Goal: Obtain resource: Download file/media

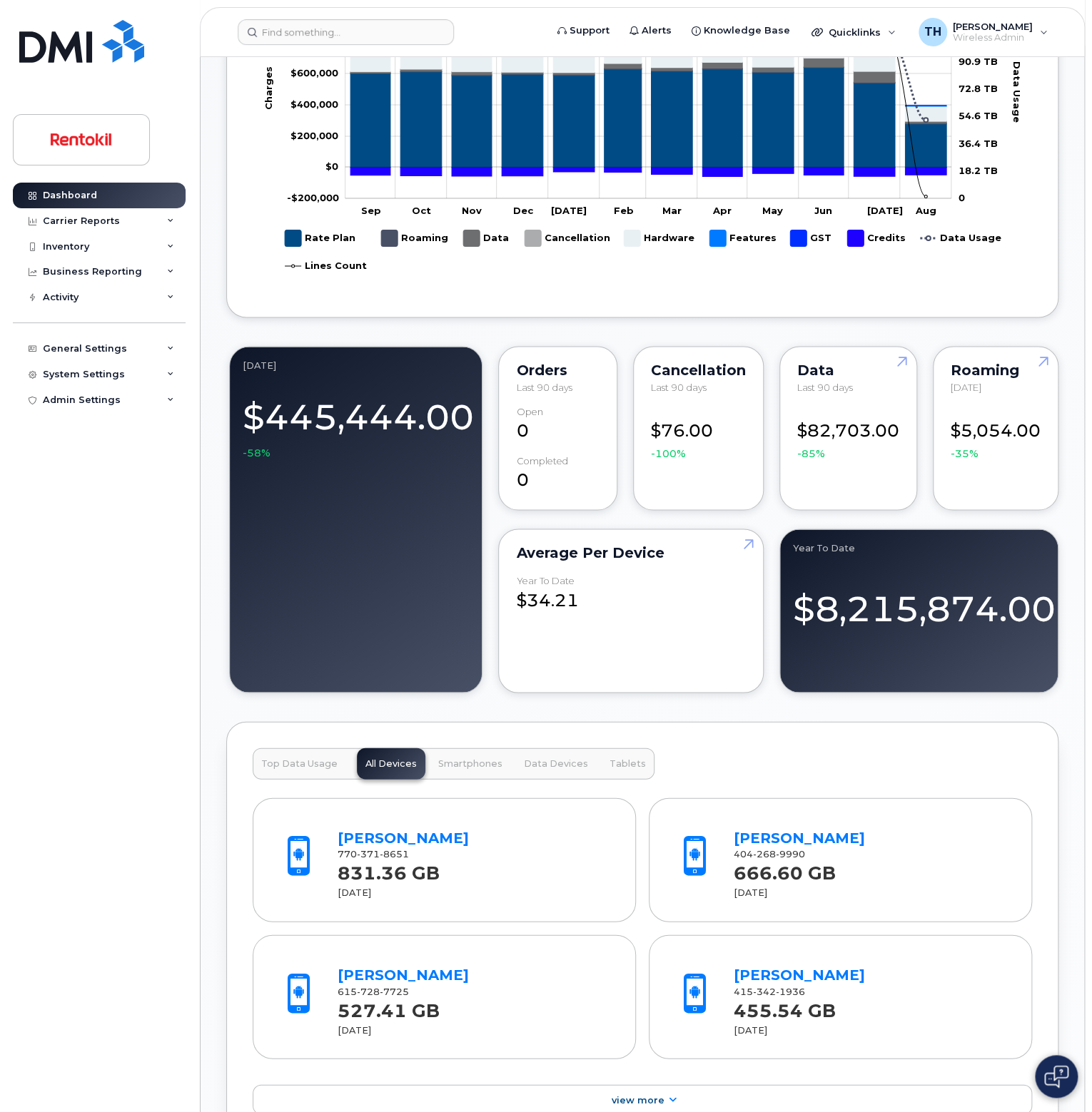
scroll to position [571, 0]
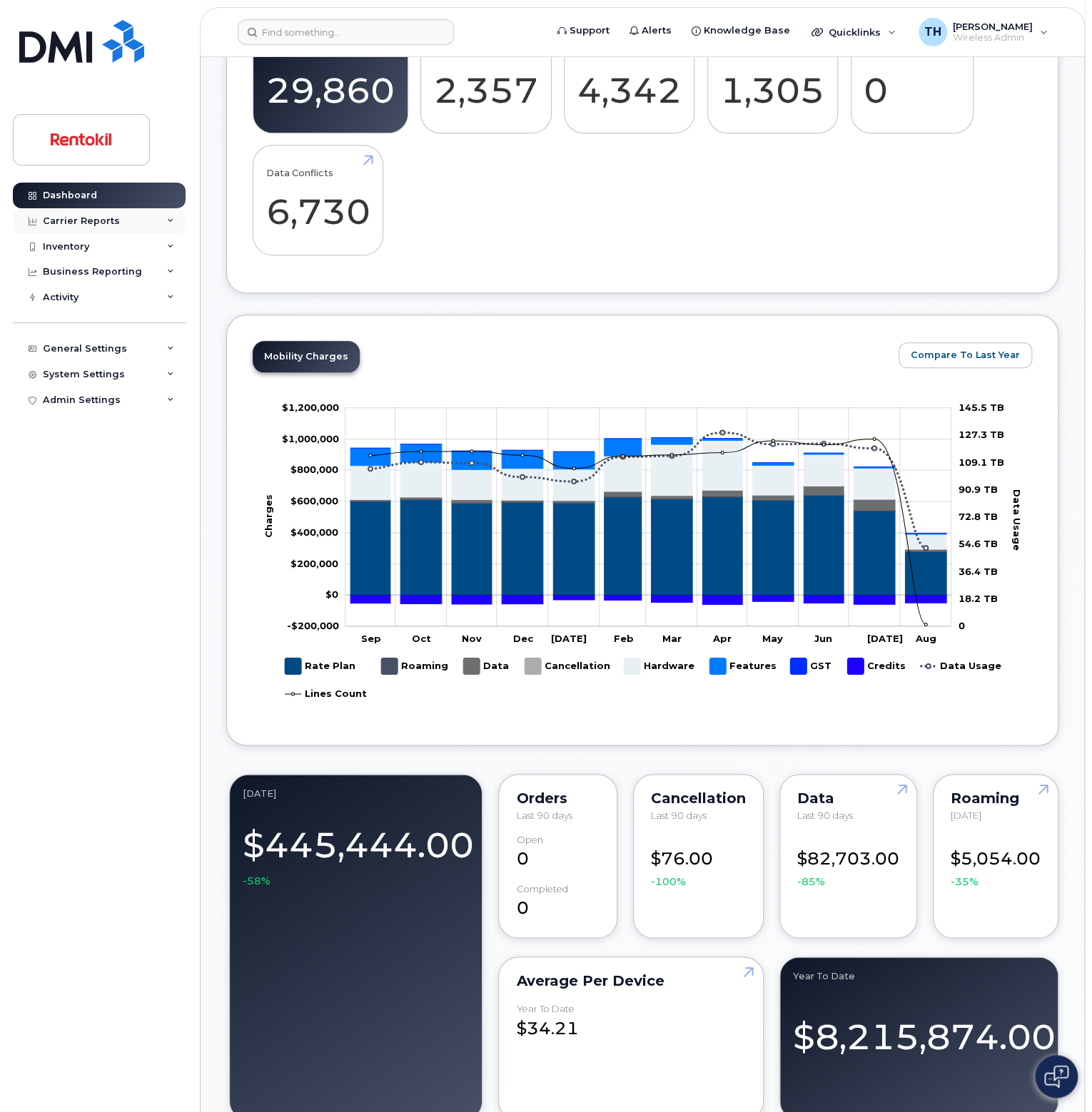
click at [151, 210] on div "Carrier Reports" at bounding box center [99, 221] width 173 height 26
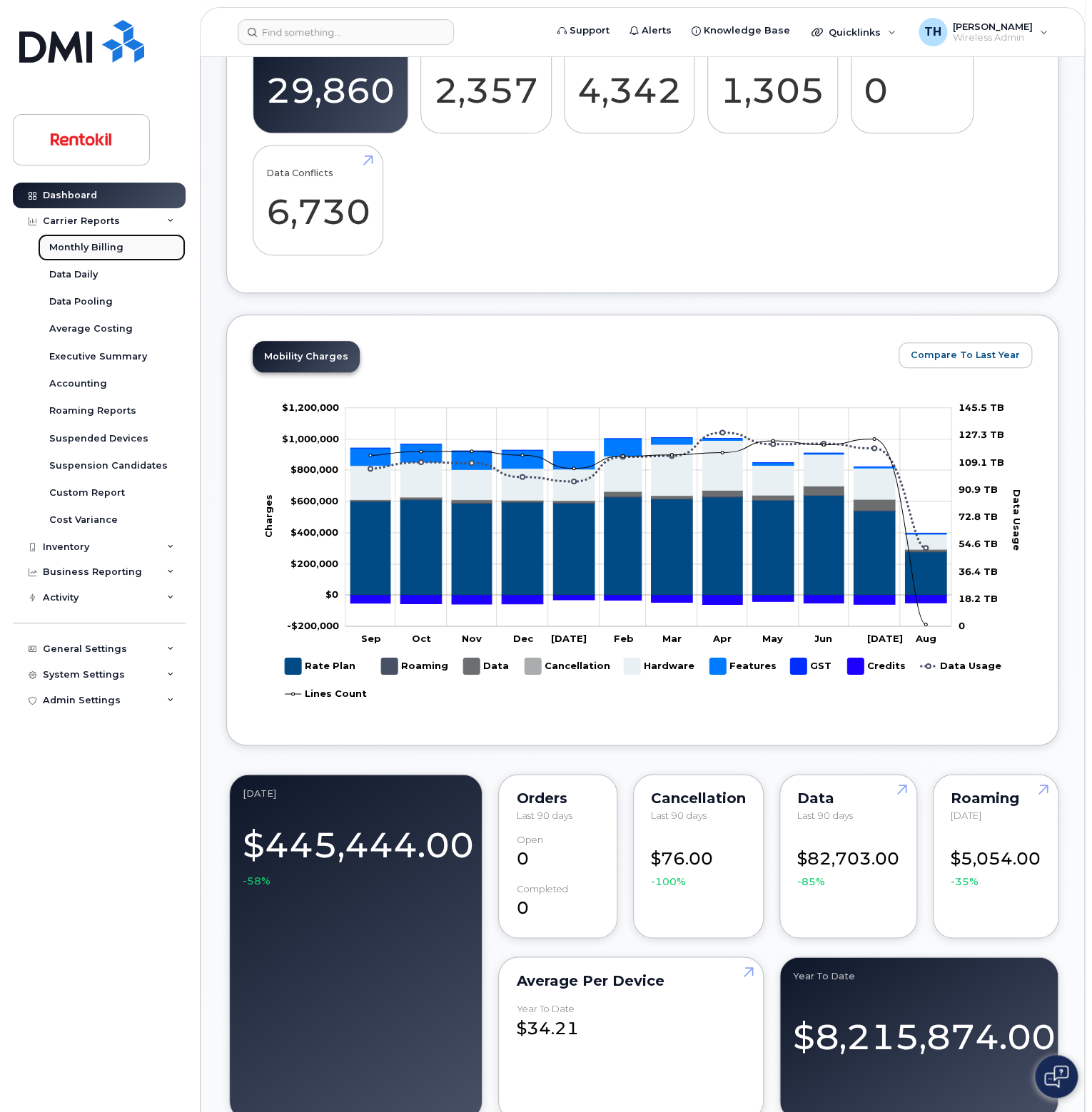
click at [151, 253] on link "Monthly Billing" at bounding box center [112, 247] width 148 height 27
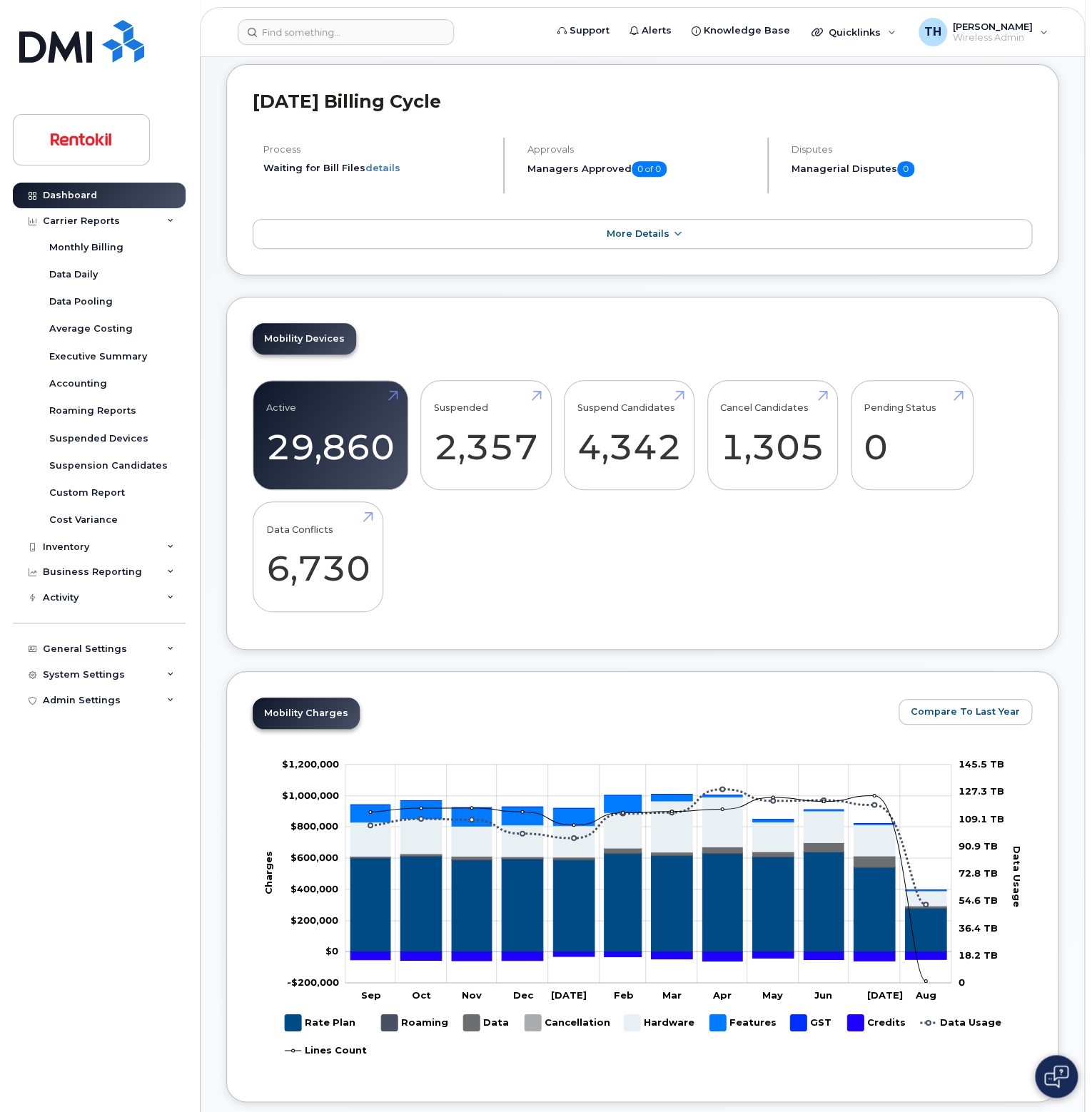
scroll to position [0, 0]
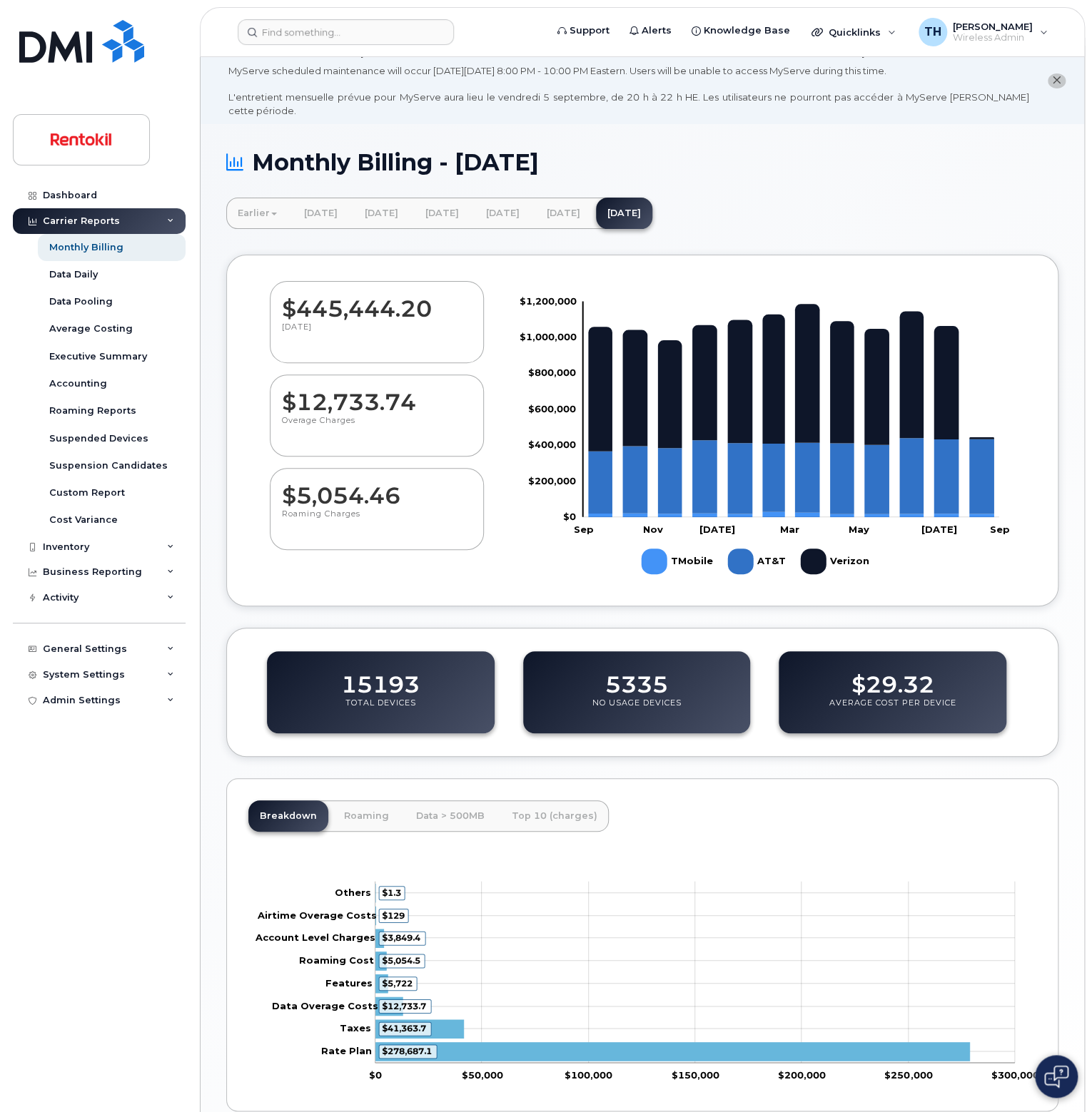
scroll to position [80, 0]
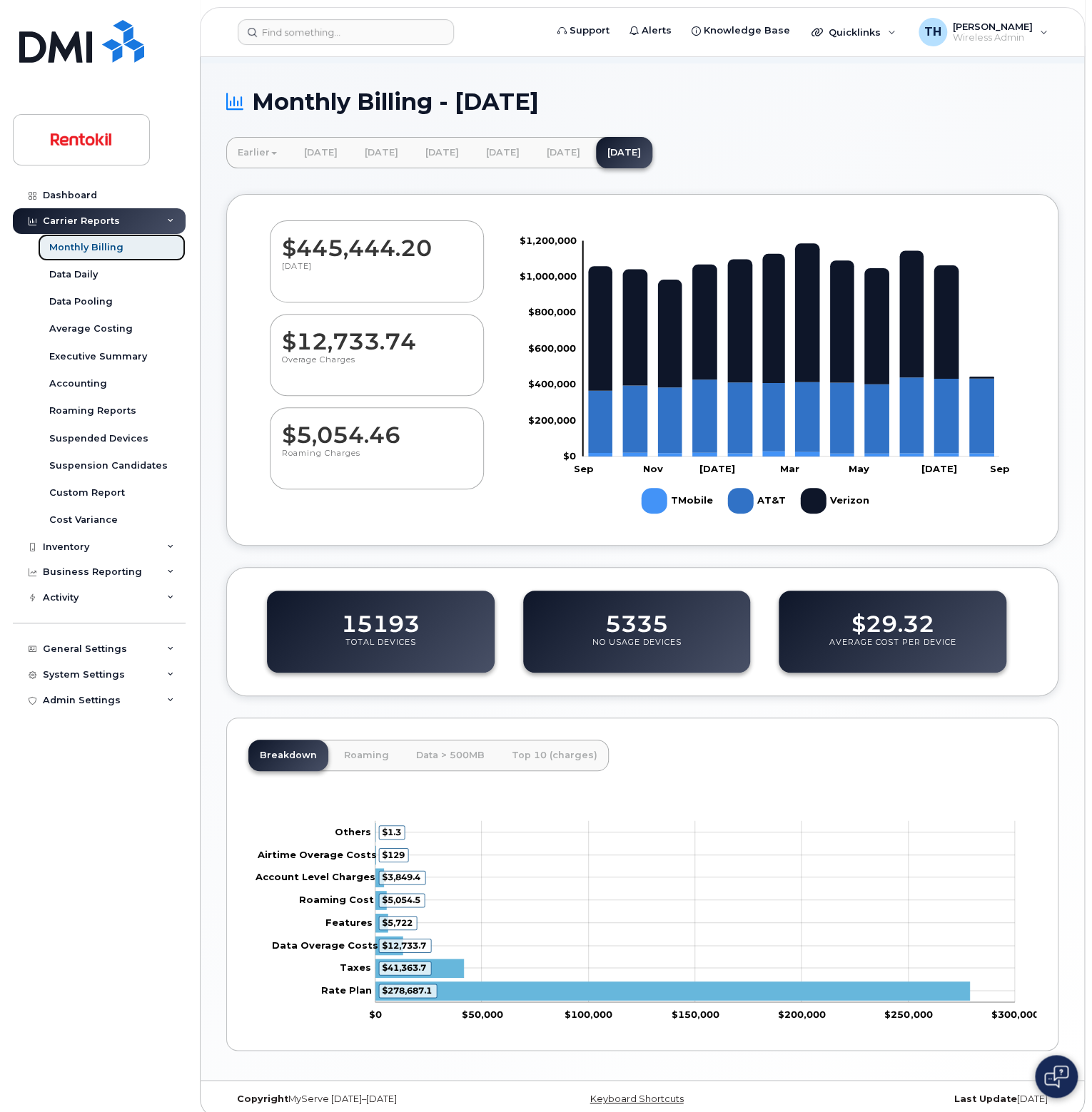
click at [100, 260] on link "Monthly Billing" at bounding box center [112, 247] width 148 height 27
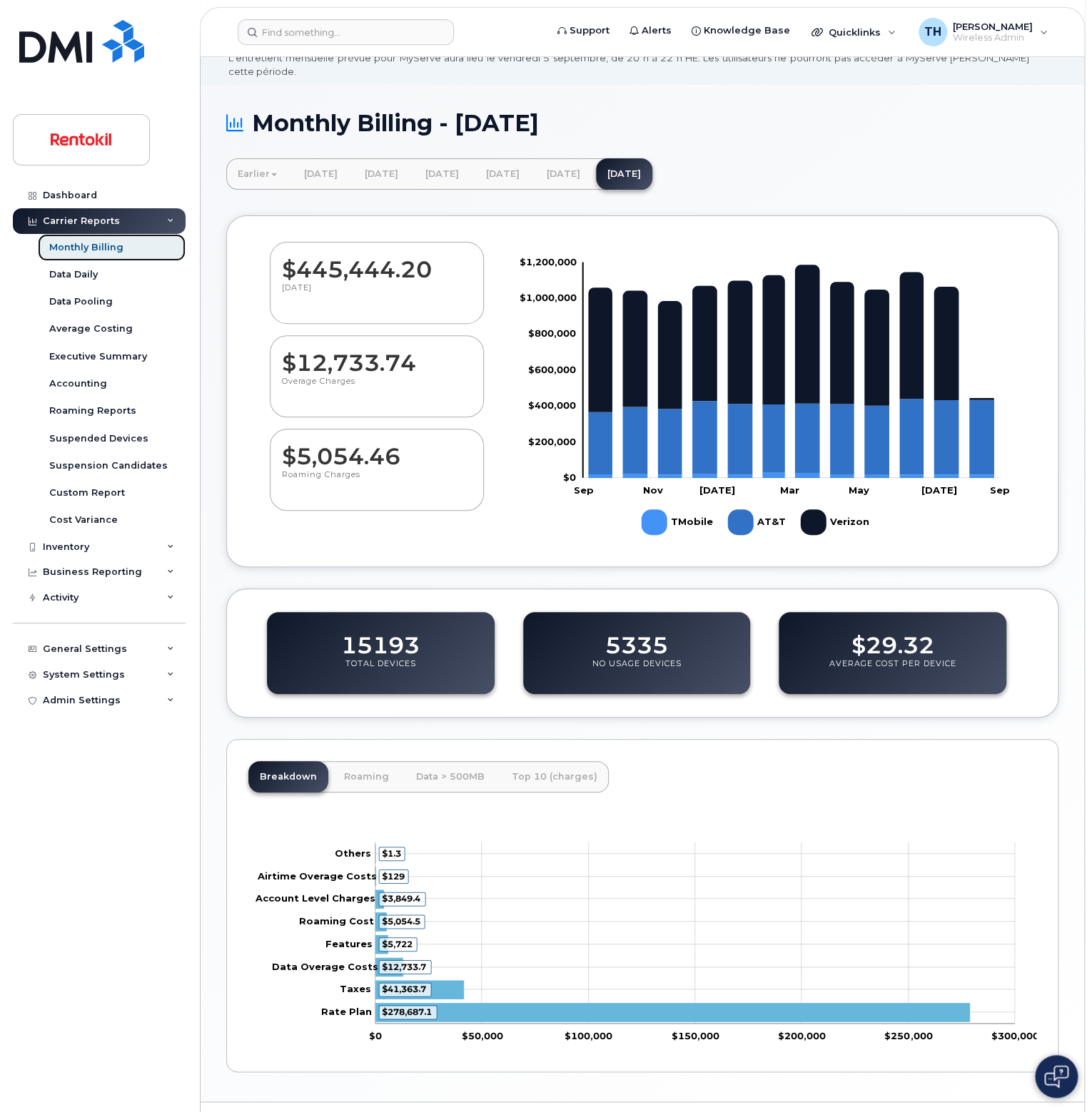
scroll to position [0, 0]
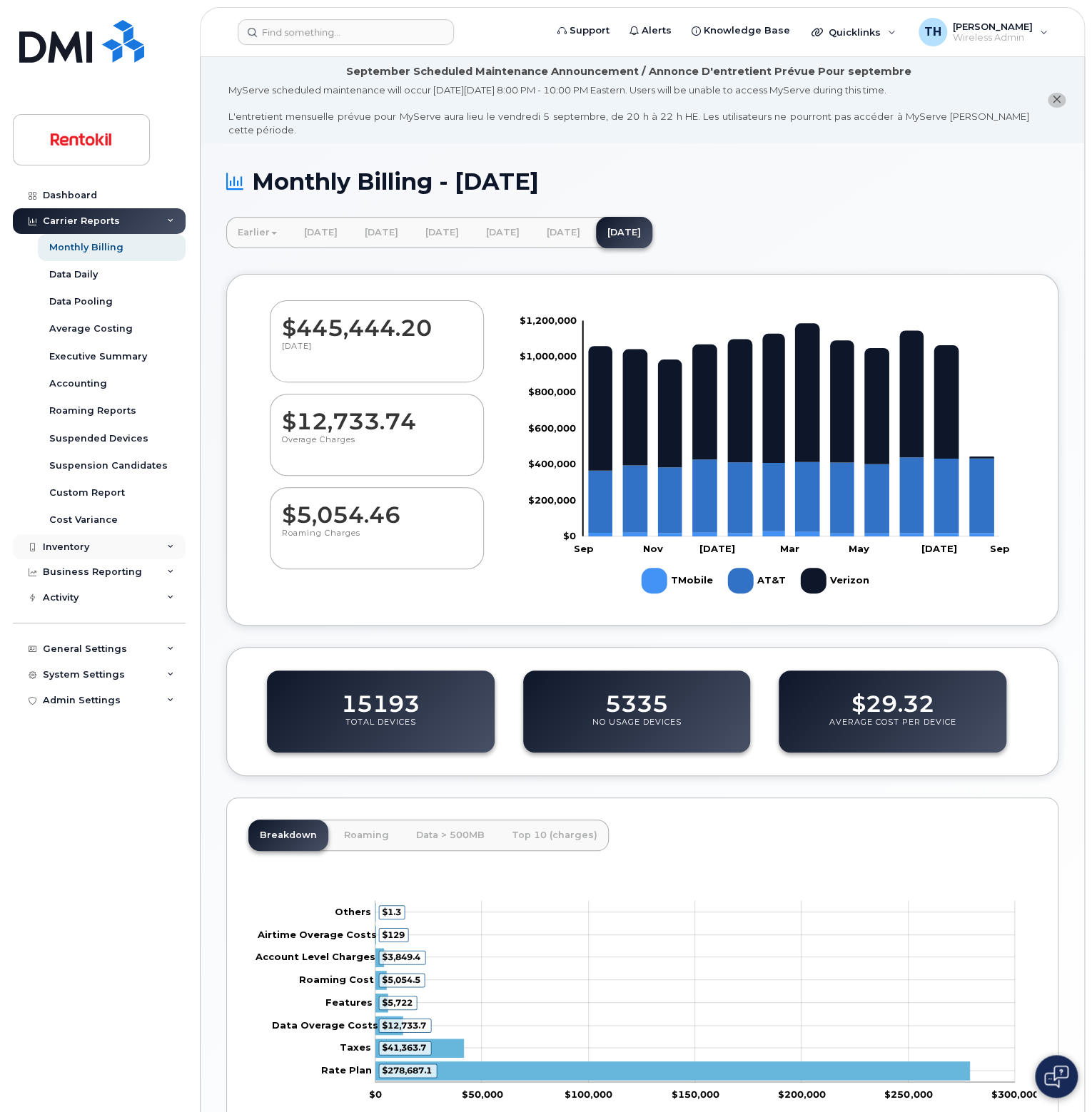
click at [135, 554] on div "Inventory" at bounding box center [99, 547] width 173 height 26
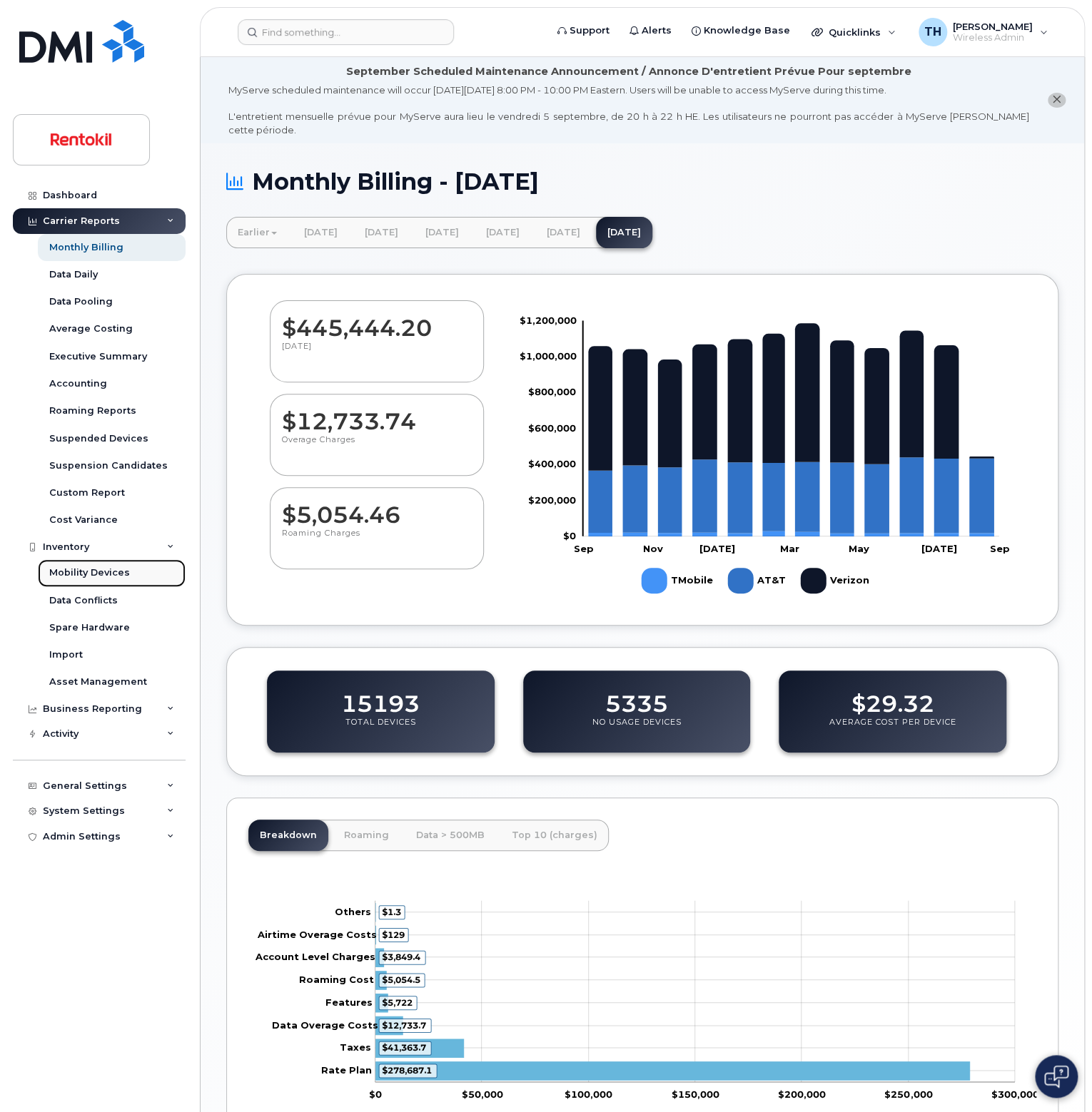
click at [109, 581] on link "Mobility Devices" at bounding box center [112, 573] width 148 height 27
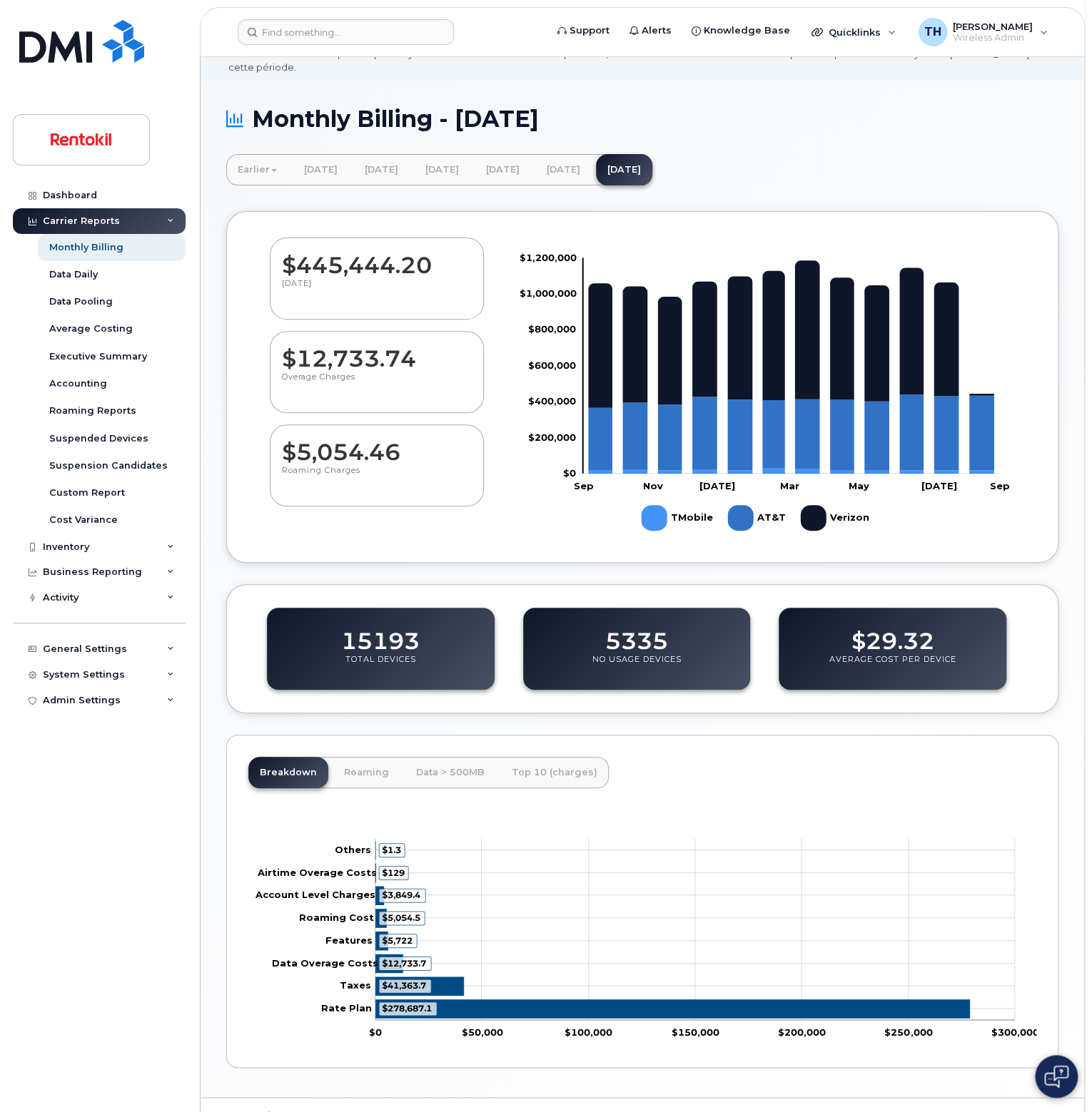
scroll to position [80, 0]
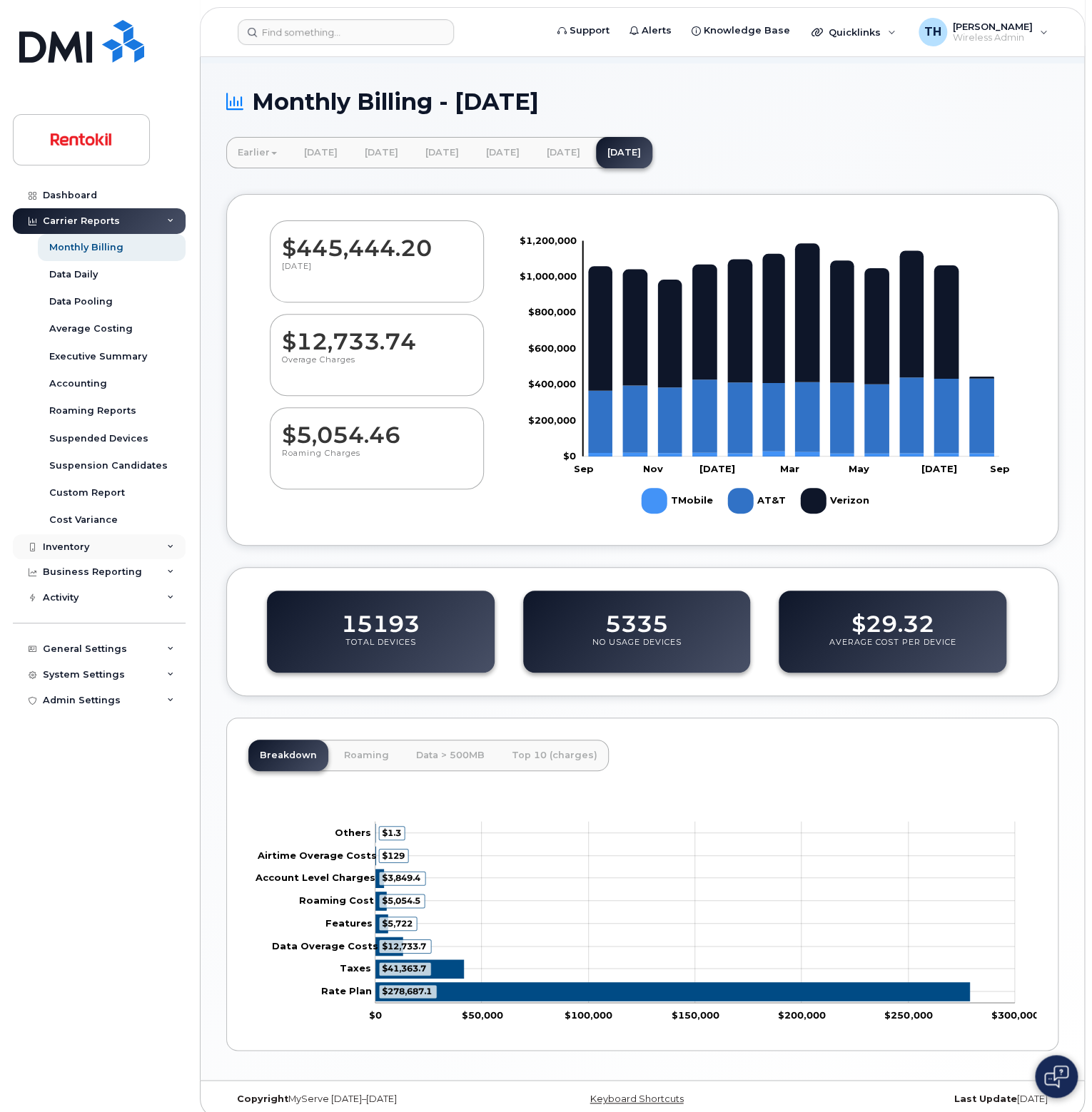
click at [80, 544] on div "Inventory" at bounding box center [66, 547] width 46 height 11
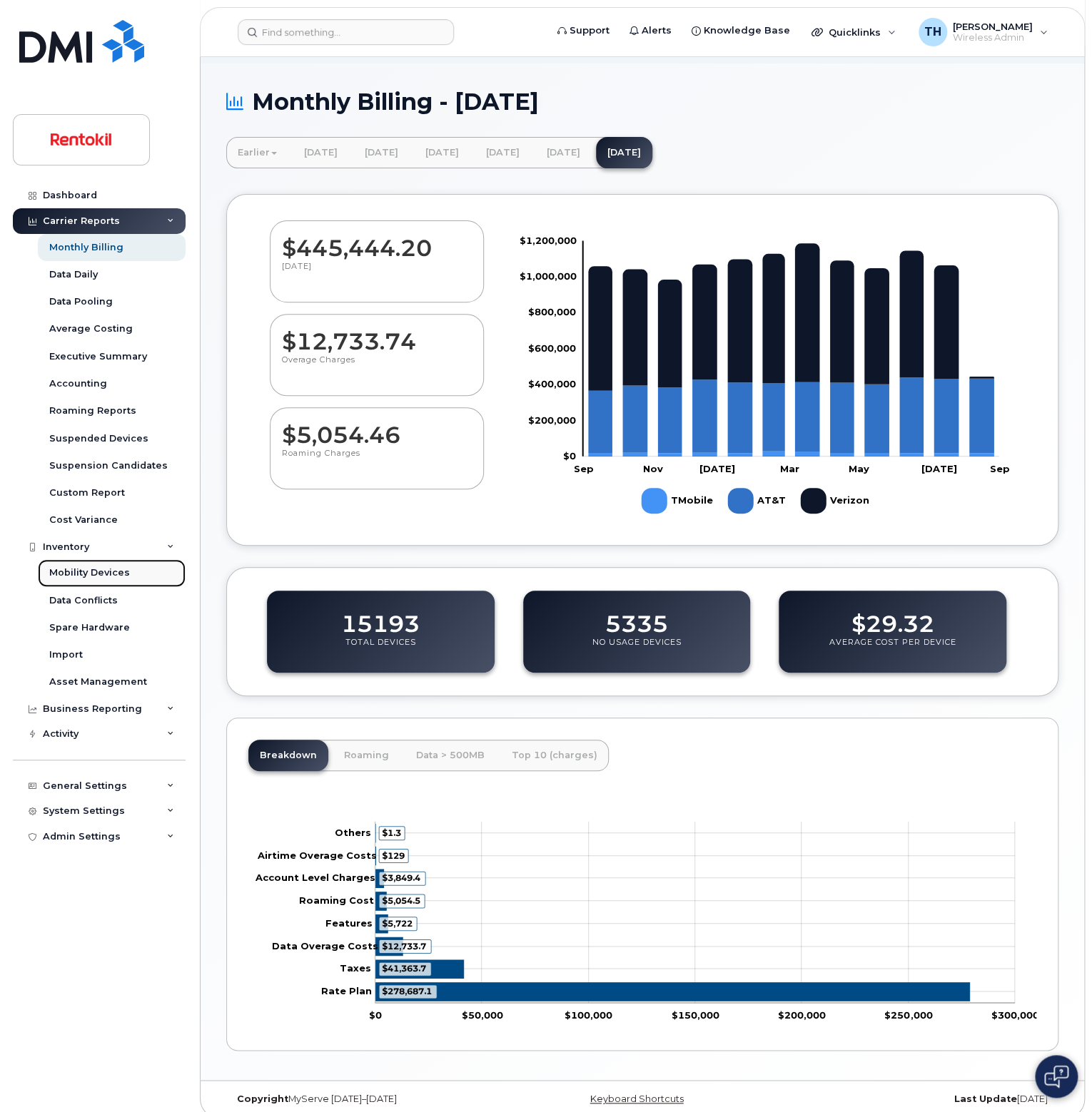
click at [77, 567] on div "Mobility Devices" at bounding box center [89, 573] width 80 height 13
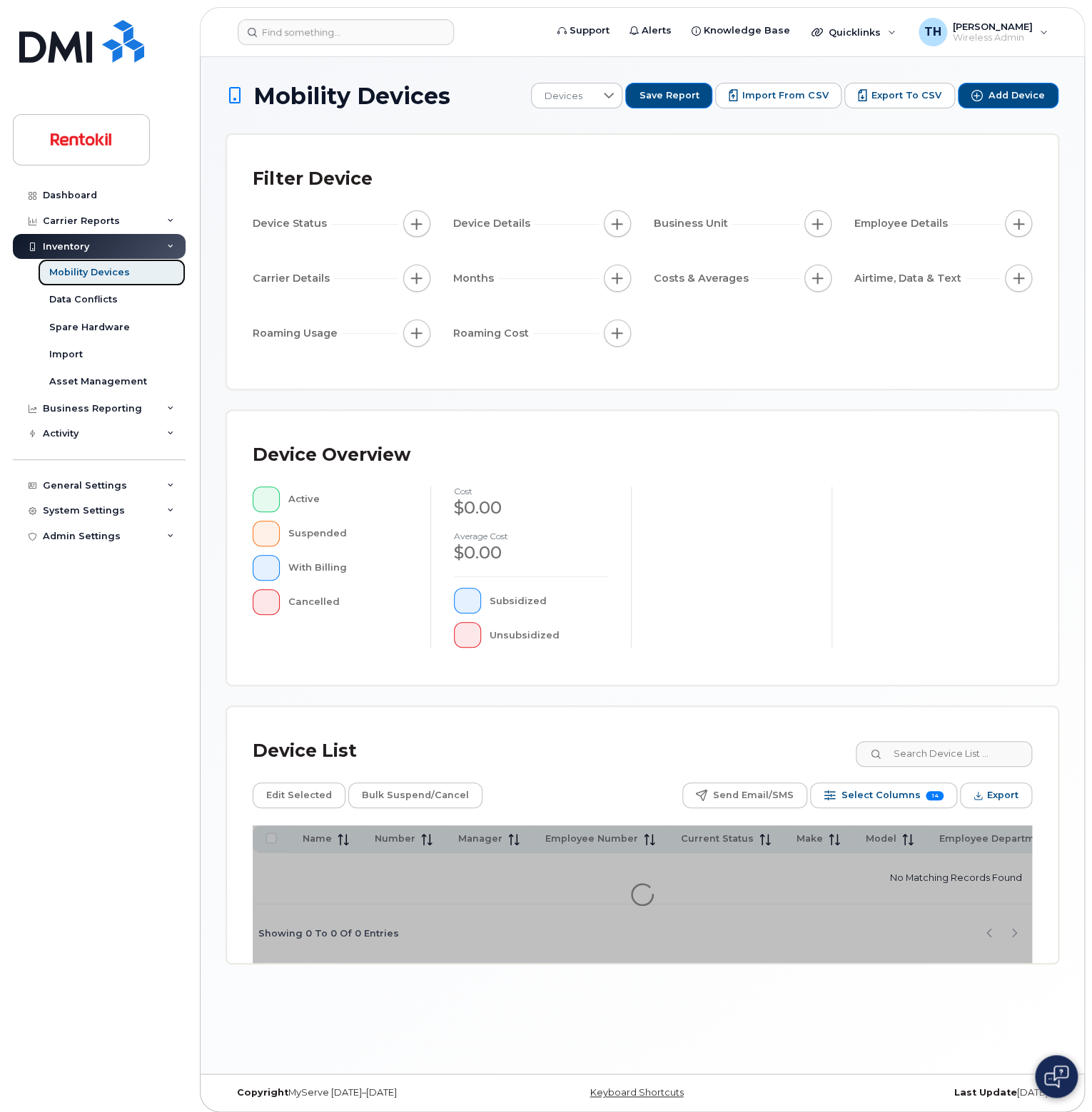
scroll to position [6, 0]
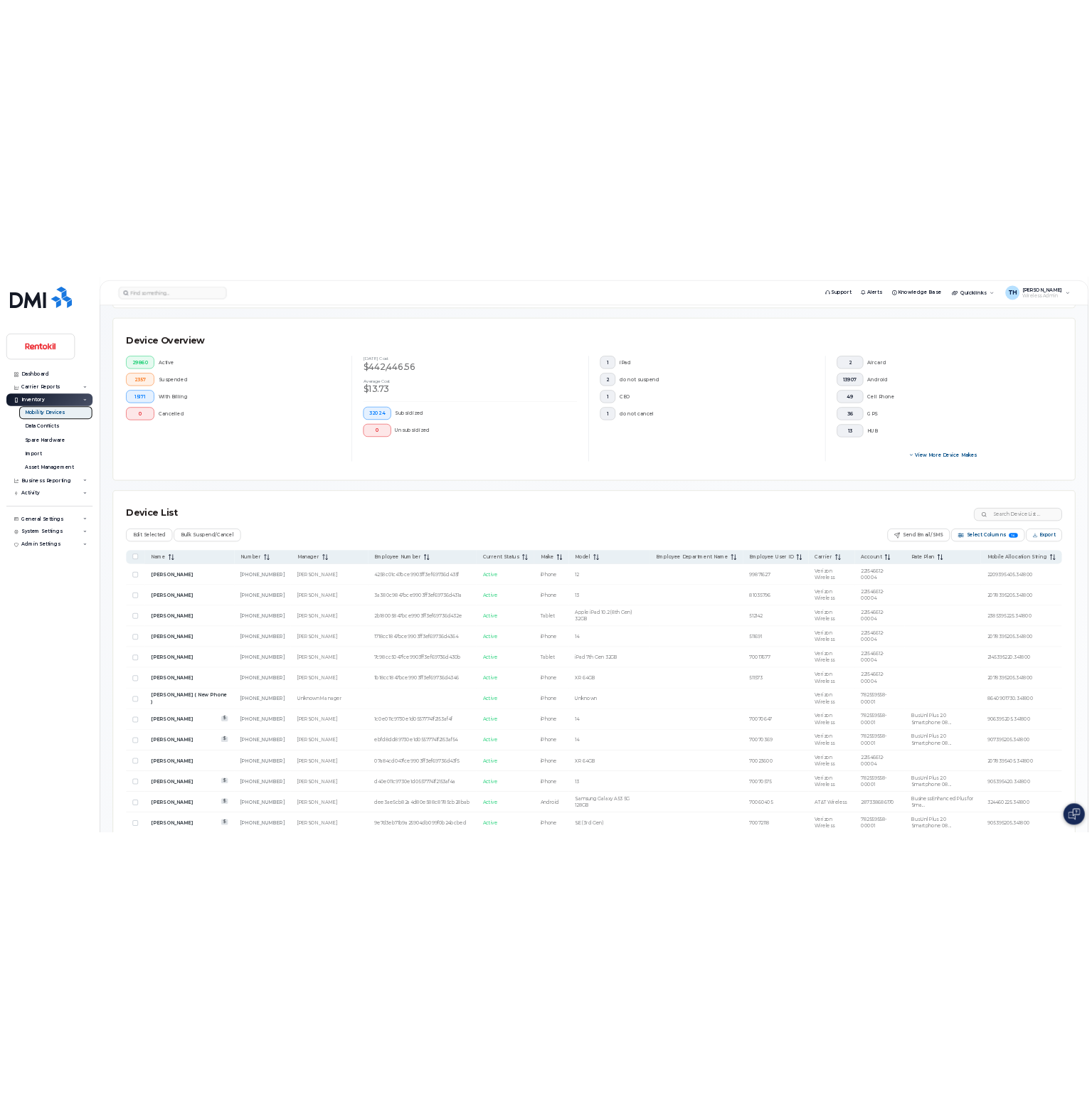
scroll to position [363, 0]
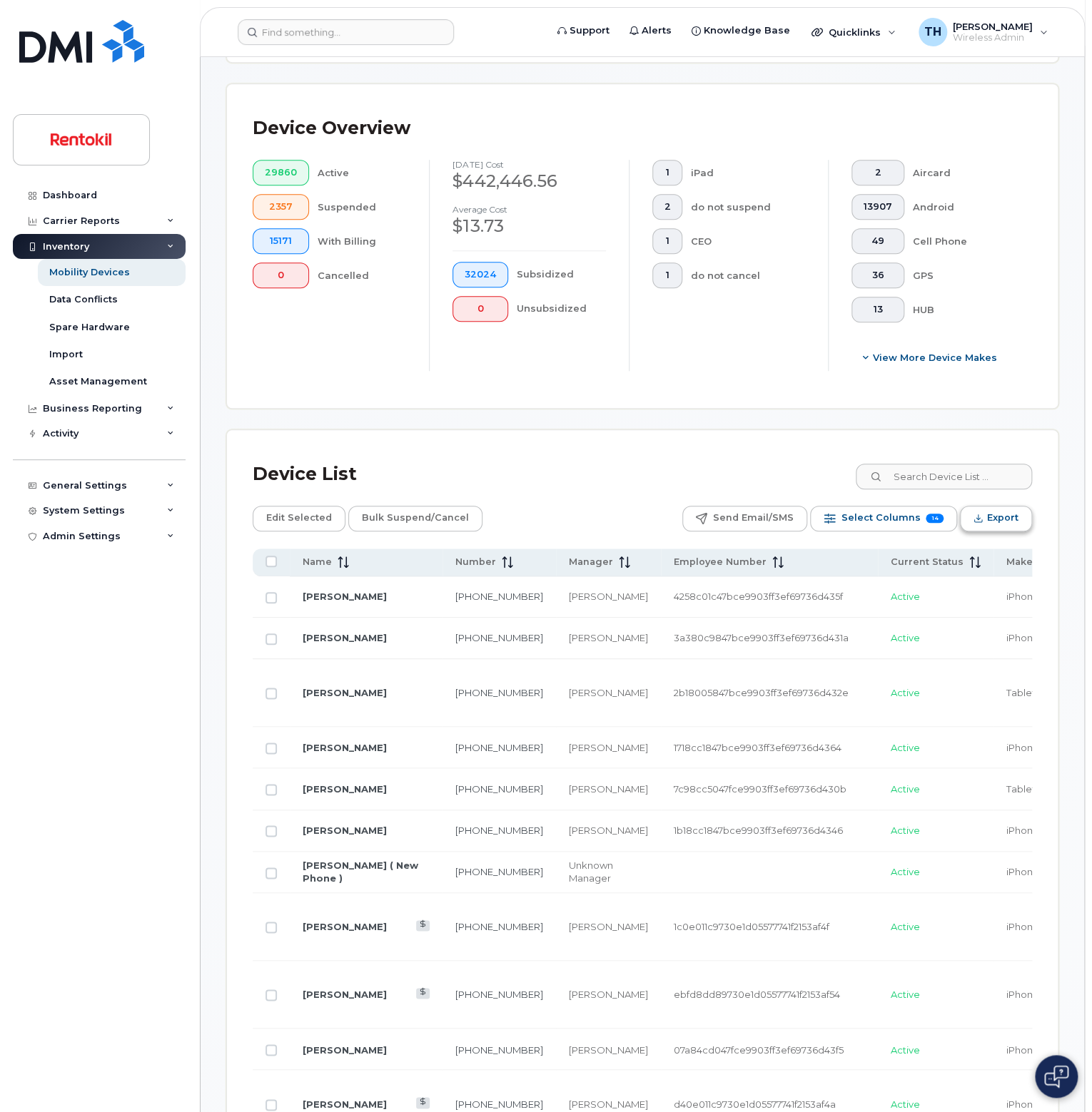
click at [1017, 520] on span "Export" at bounding box center [1002, 517] width 32 height 21
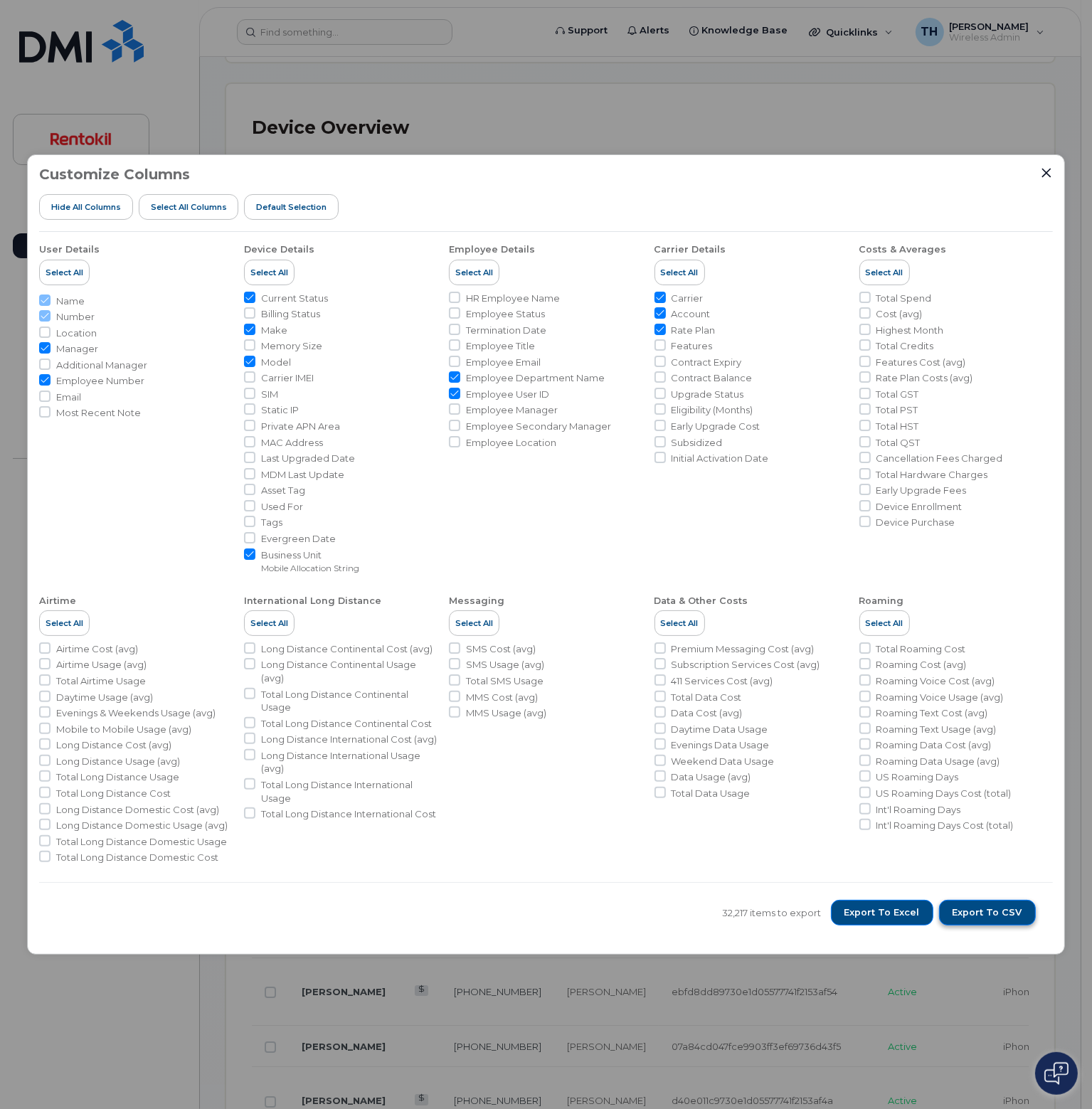
click at [999, 918] on span "Export to CSV" at bounding box center [988, 913] width 70 height 13
click at [1001, 921] on button "Export to CSV" at bounding box center [988, 913] width 97 height 26
